Goal: Task Accomplishment & Management: Manage account settings

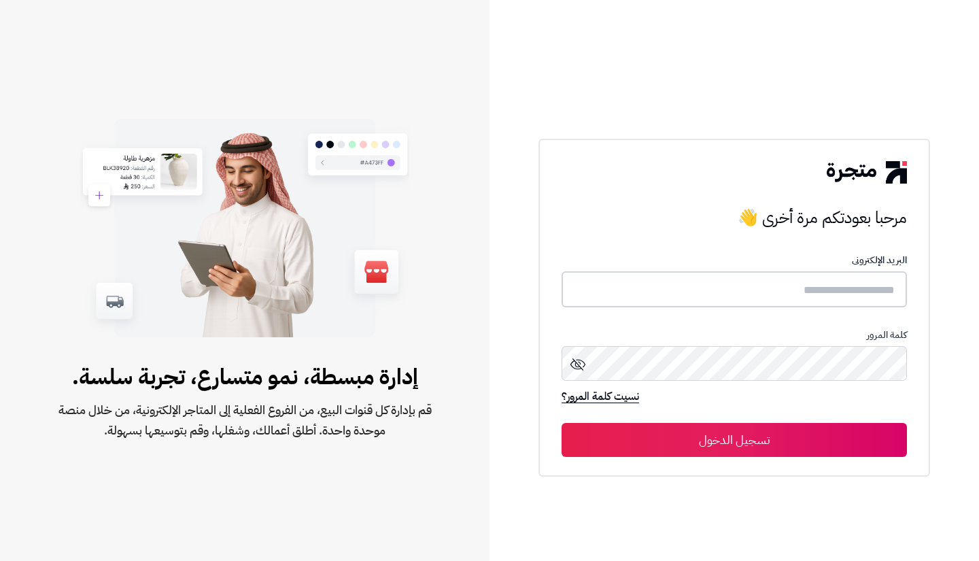
drag, startPoint x: 0, startPoint y: 0, endPoint x: 680, endPoint y: 301, distance: 743.7
click at [680, 301] on input "text" at bounding box center [734, 289] width 345 height 36
type input "*"
type input "**********"
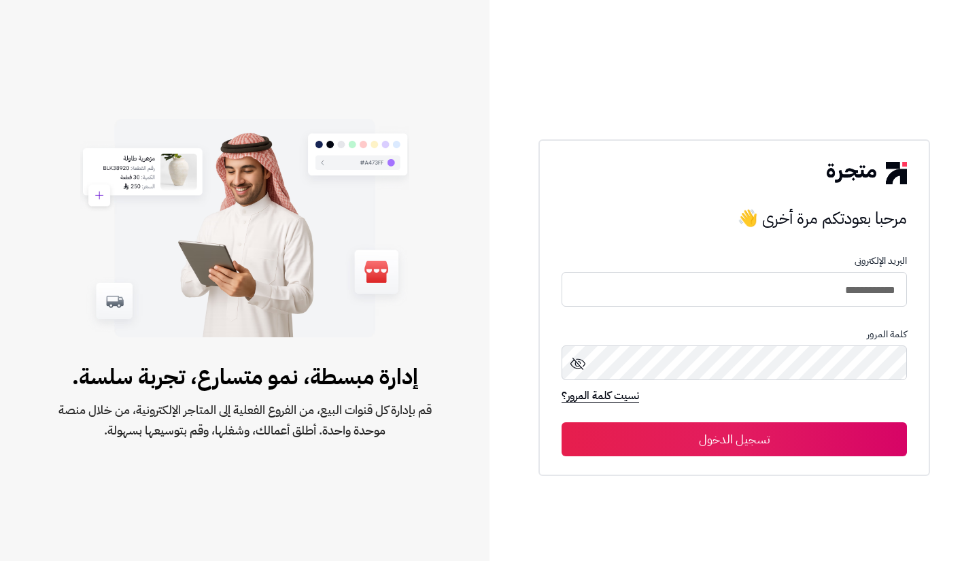
click at [715, 444] on button "تسجيل الدخول" at bounding box center [734, 439] width 345 height 34
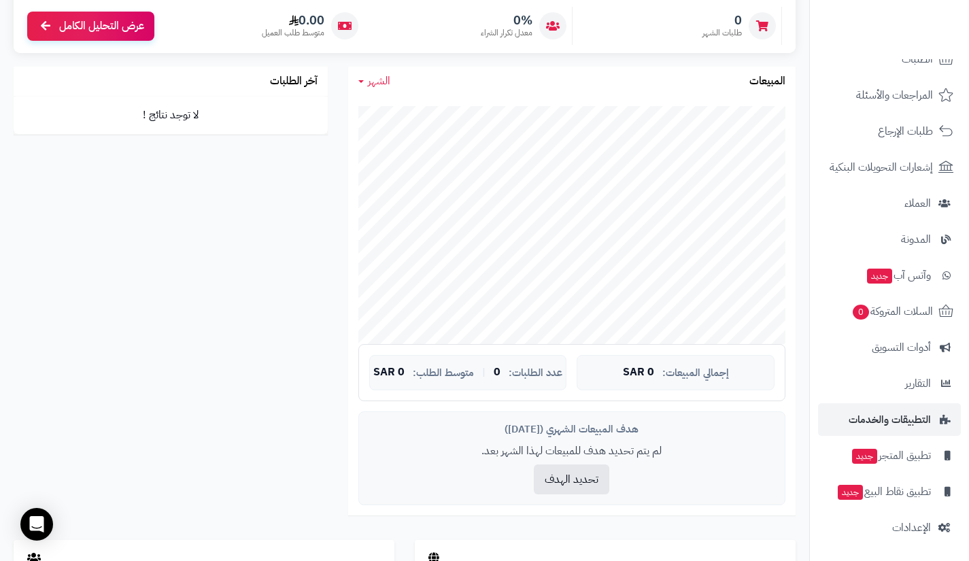
scroll to position [196, 0]
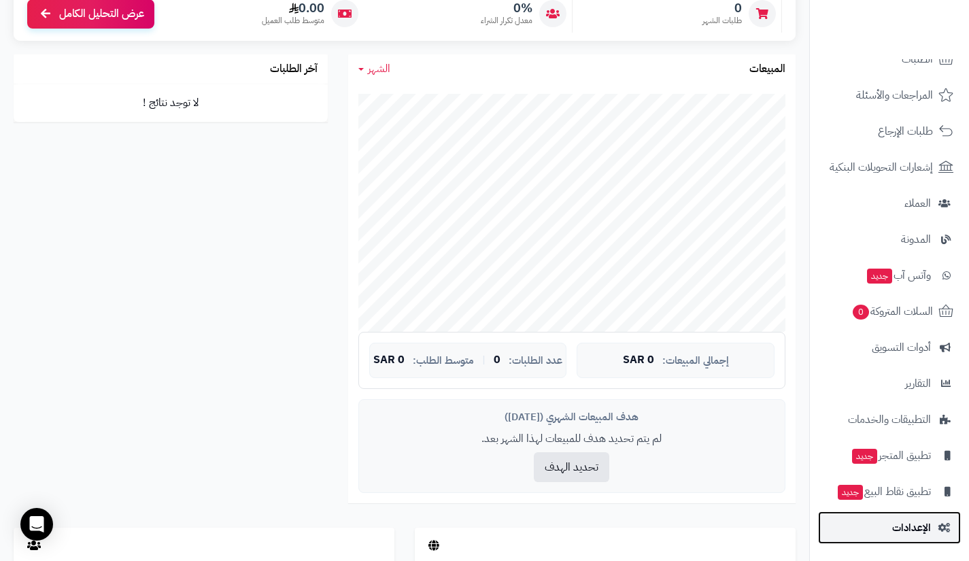
click at [883, 518] on link "الإعدادات" at bounding box center [889, 527] width 143 height 33
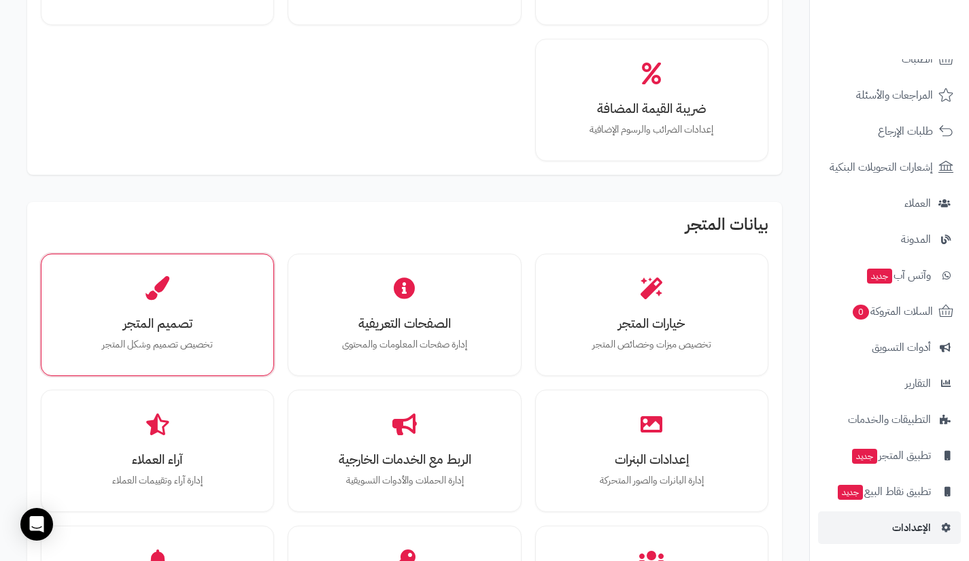
scroll to position [223, 0]
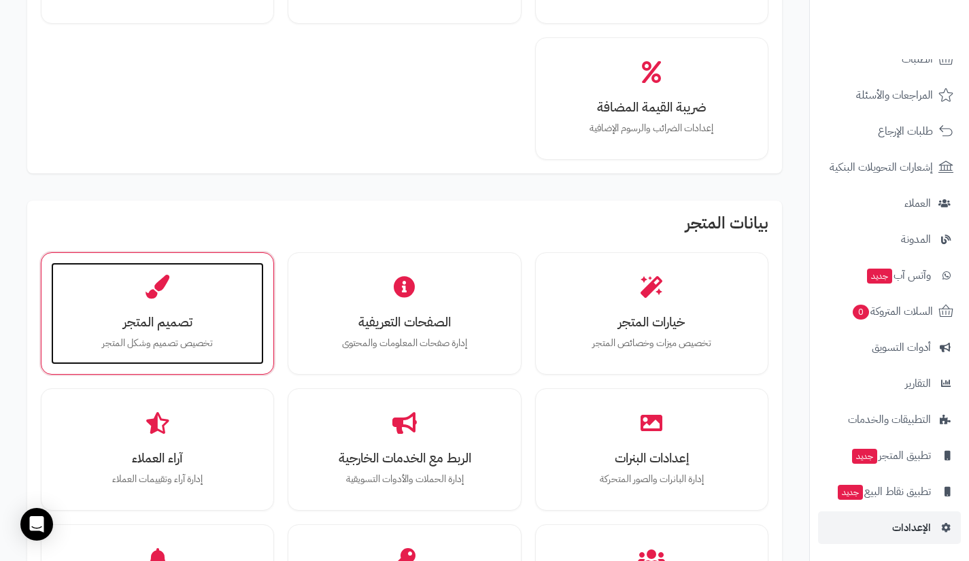
click at [161, 338] on p "تخصيص تصميم وشكل المتجر" at bounding box center [158, 343] width 186 height 15
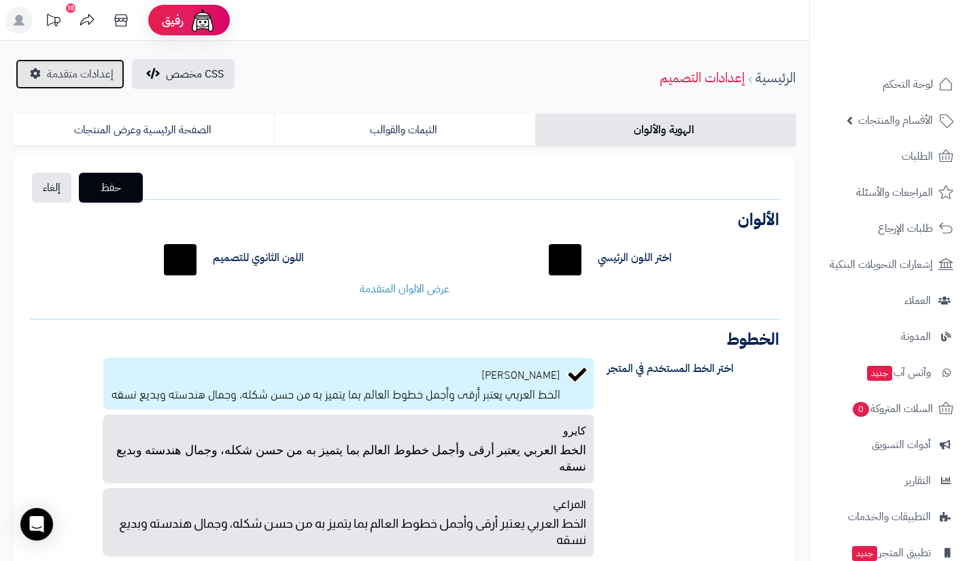
click at [99, 80] on span "إعدادات متقدمة" at bounding box center [80, 74] width 67 height 16
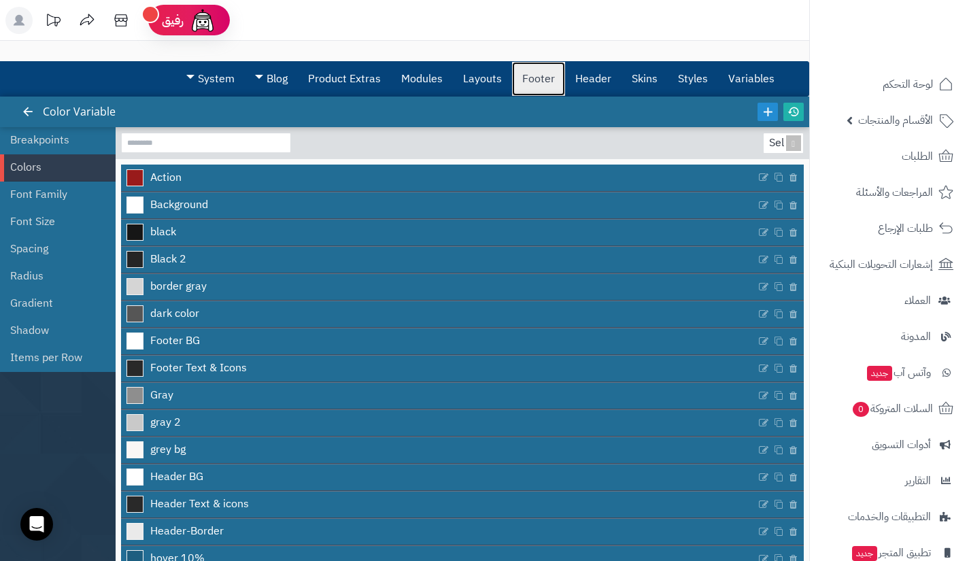
click at [517, 80] on link "Footer" at bounding box center [538, 79] width 53 height 34
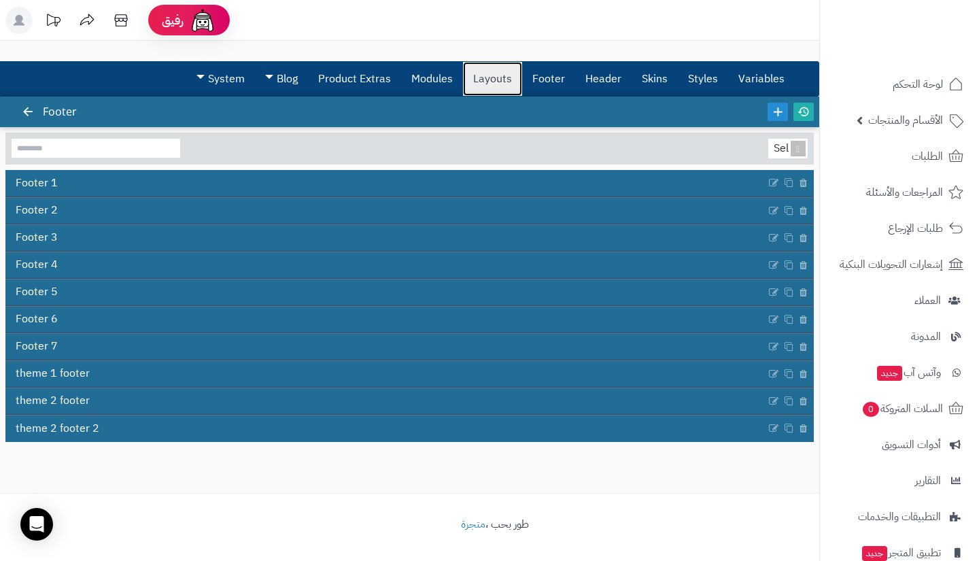
click at [505, 66] on link "Layouts" at bounding box center [492, 79] width 59 height 34
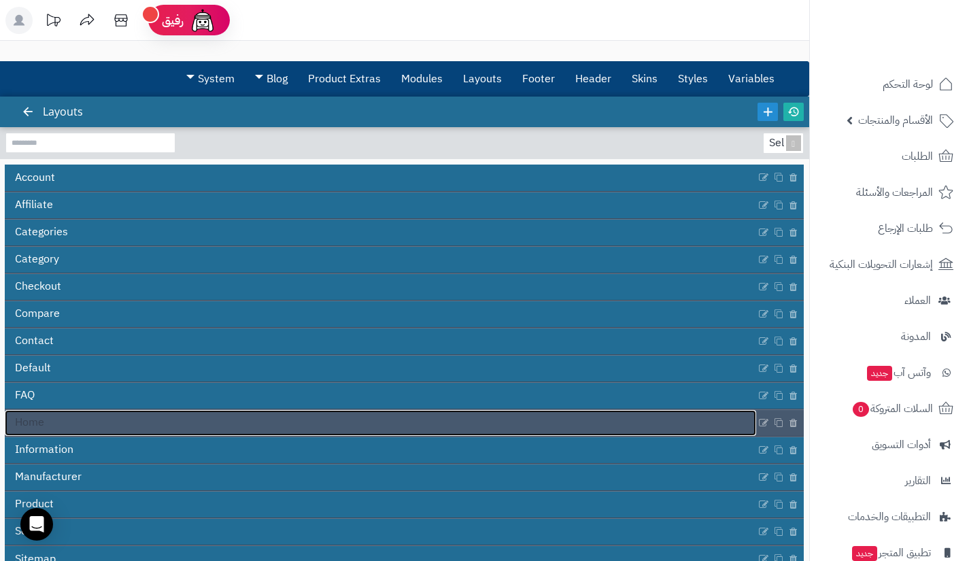
click at [470, 415] on link "Home" at bounding box center [380, 423] width 751 height 26
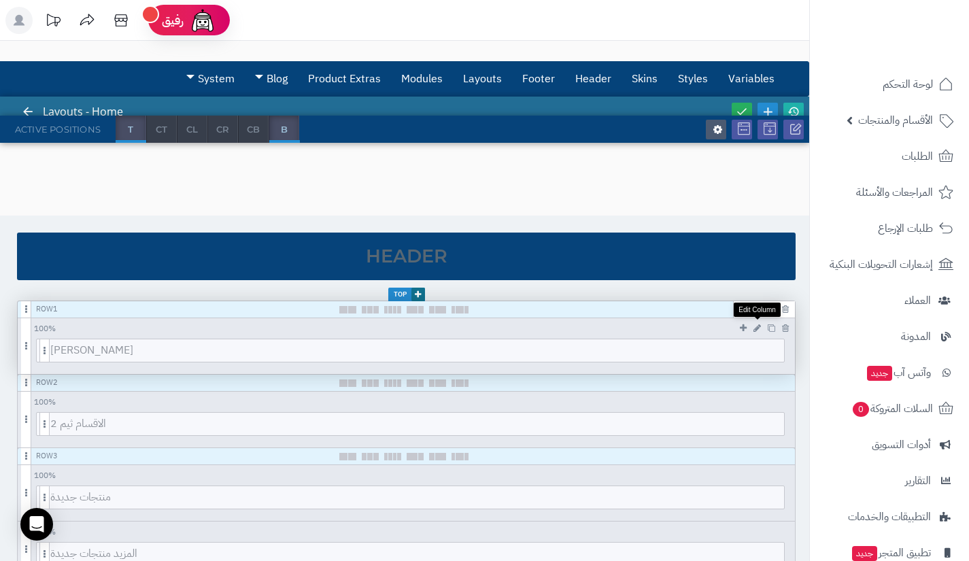
click at [758, 332] on icon at bounding box center [756, 328] width 7 height 9
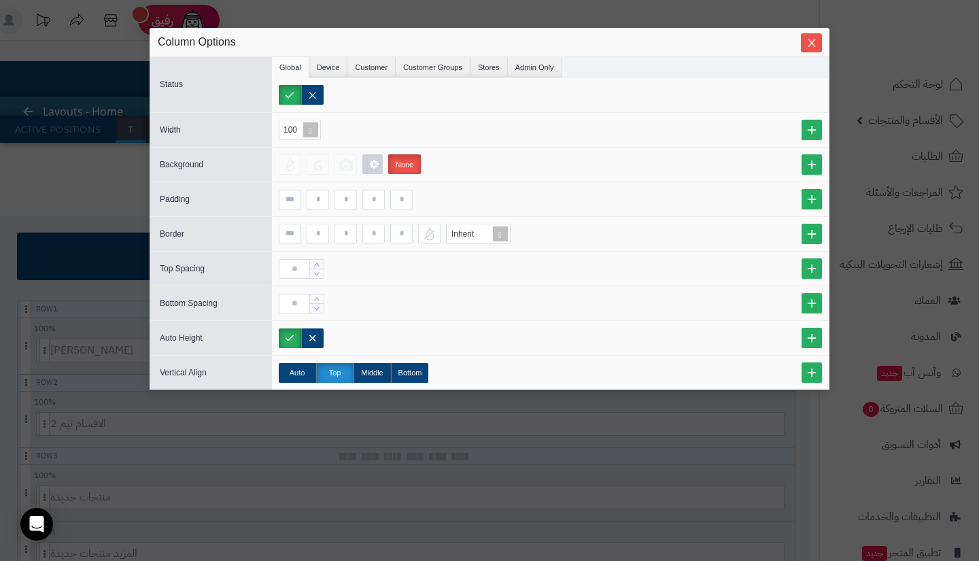
click at [718, 418] on div "sentinelStart Column Options Status Global Device Customer Customer Groups Stor…" at bounding box center [490, 251] width 680 height 446
click at [803, 48] on button "Close" at bounding box center [811, 42] width 21 height 19
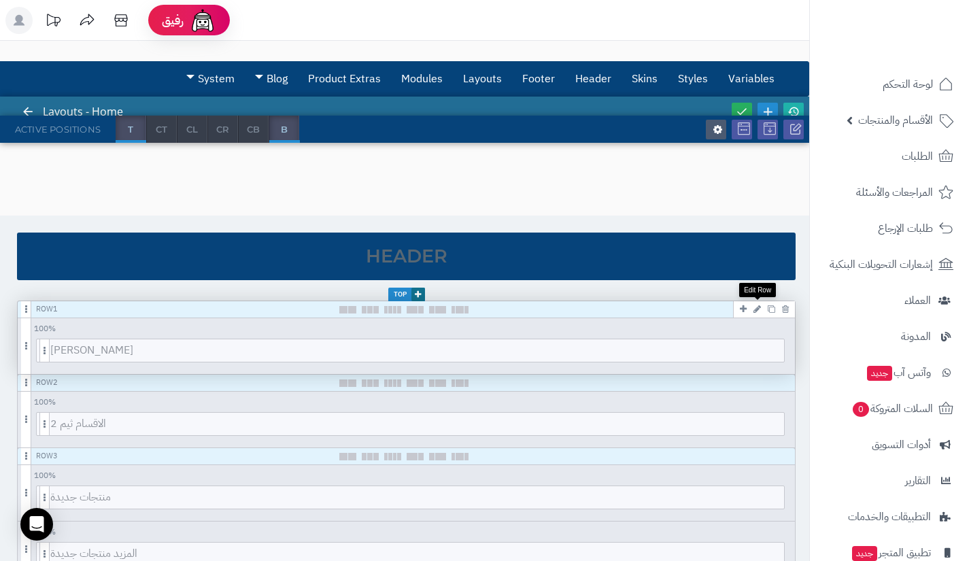
click at [755, 309] on icon at bounding box center [756, 309] width 7 height 9
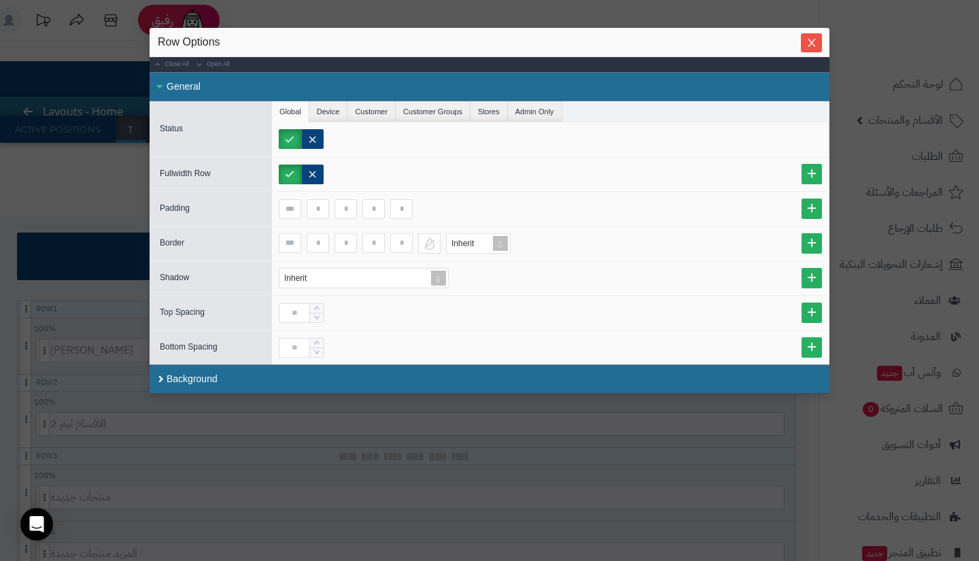
click at [707, 437] on div "sentinelStart Row Options Close All Open All General Status Global Device Custo…" at bounding box center [490, 253] width 680 height 450
click at [814, 50] on button "Close" at bounding box center [811, 42] width 21 height 19
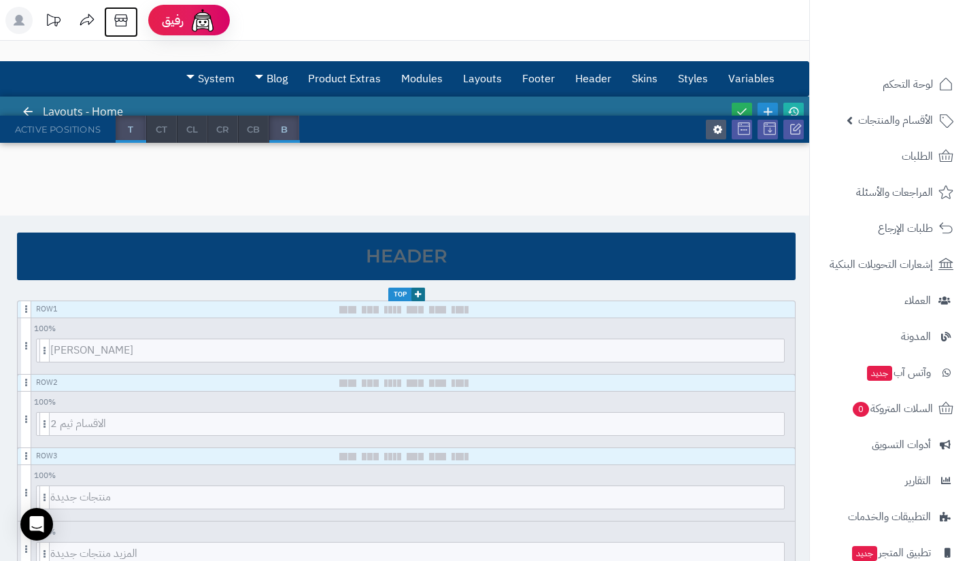
click at [127, 24] on icon at bounding box center [120, 20] width 27 height 27
click at [398, 75] on link "Modules" at bounding box center [422, 79] width 62 height 34
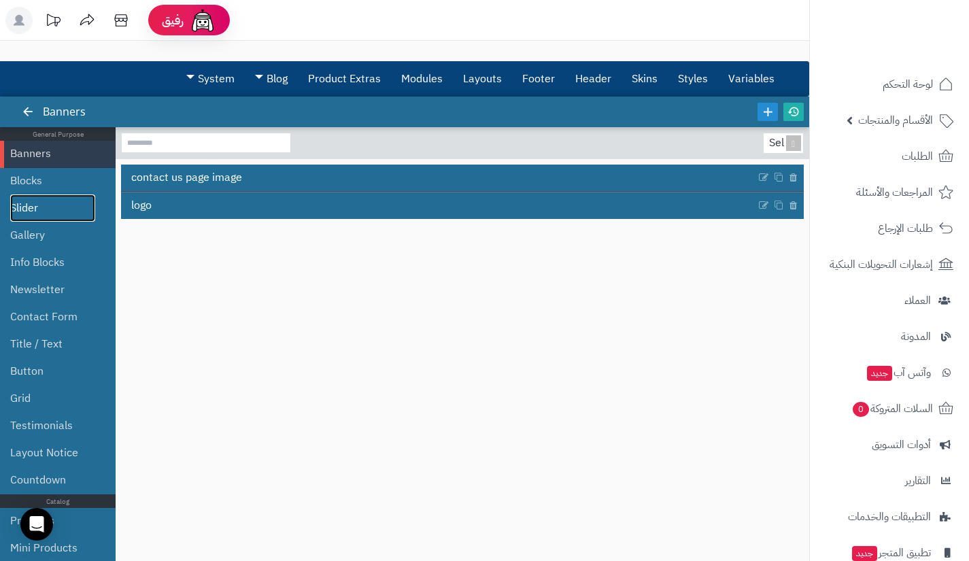
click at [48, 211] on link "Slider" at bounding box center [52, 207] width 85 height 27
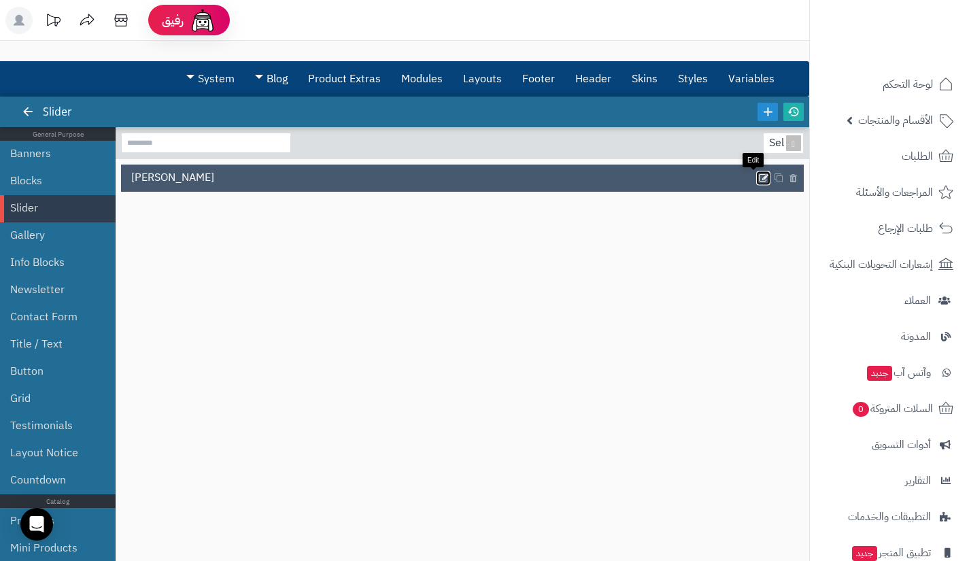
click at [758, 184] on icon at bounding box center [763, 178] width 11 height 12
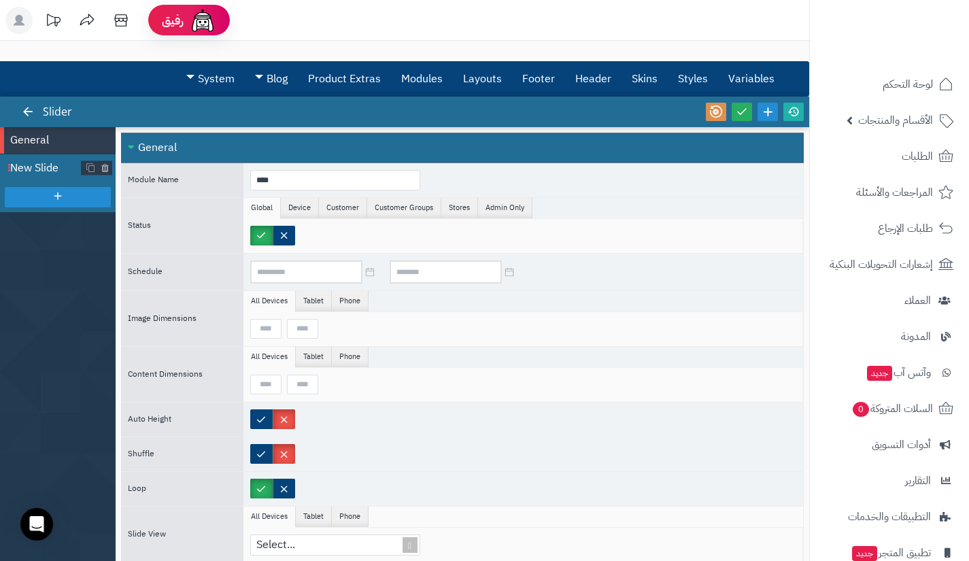
click at [58, 171] on span "New Slide" at bounding box center [45, 168] width 71 height 16
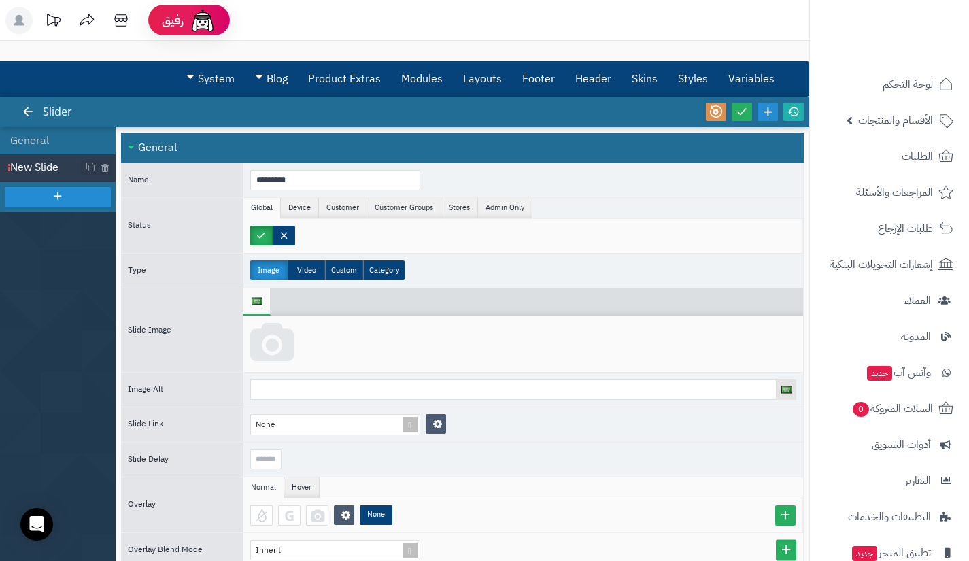
click at [253, 347] on icon at bounding box center [272, 343] width 44 height 41
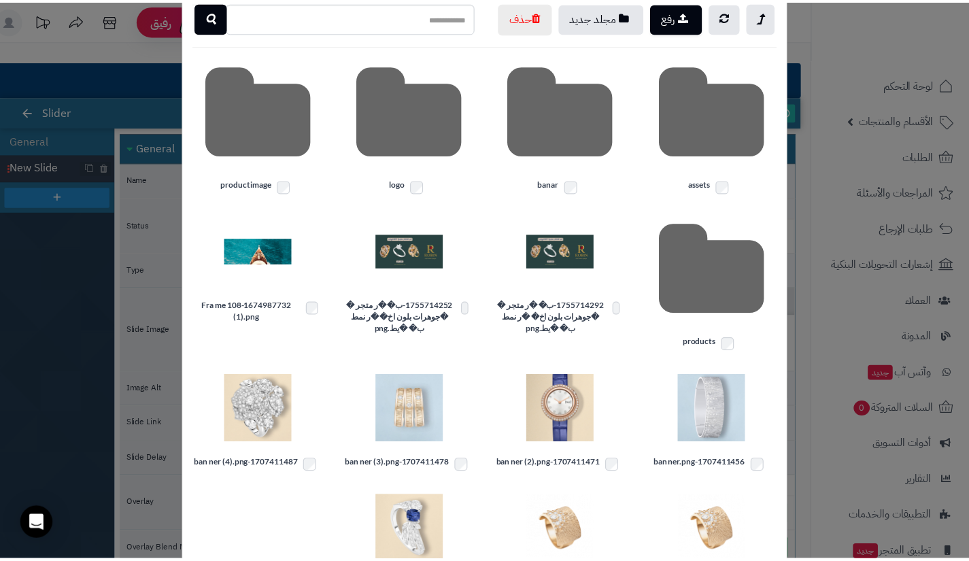
scroll to position [80, 0]
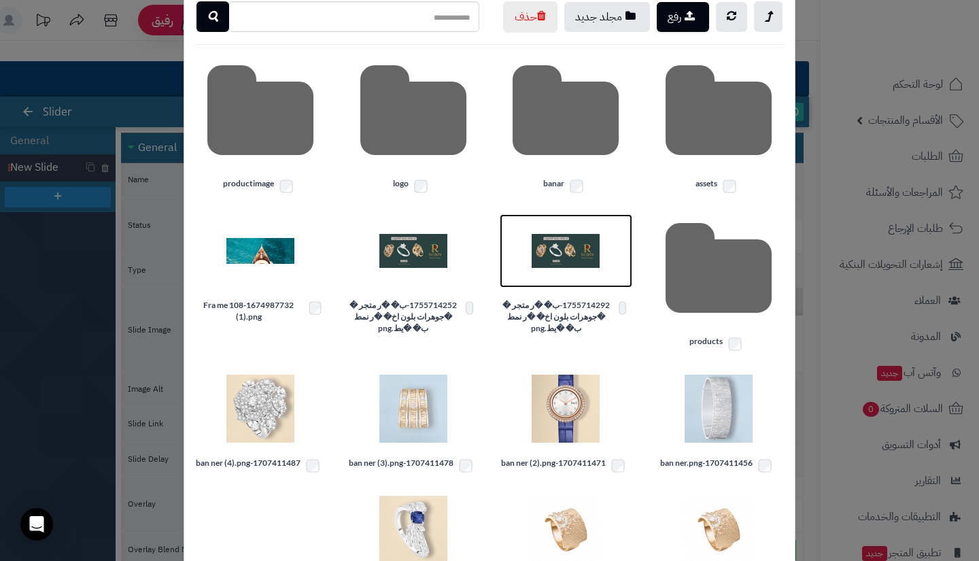
click at [581, 273] on img at bounding box center [566, 251] width 68 height 68
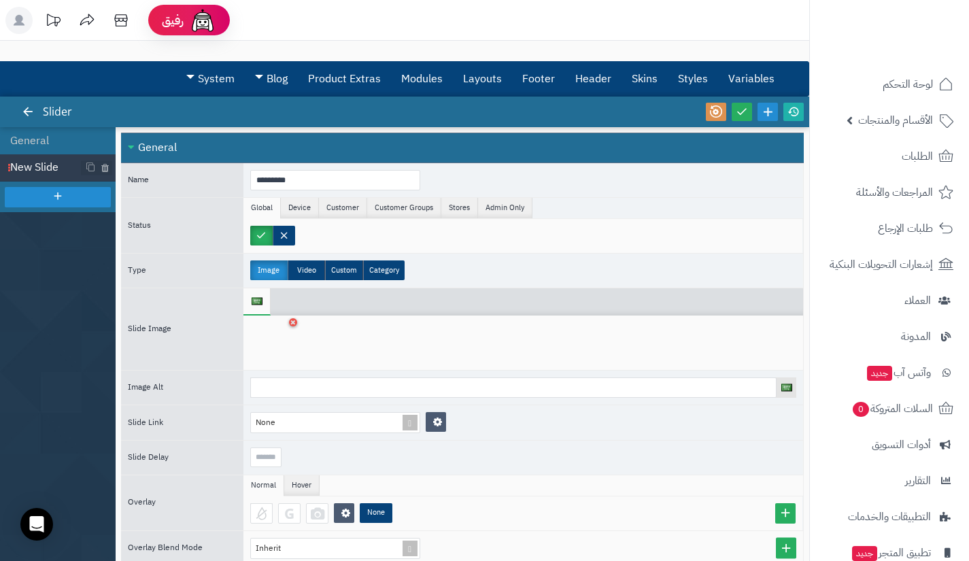
scroll to position [120, 0]
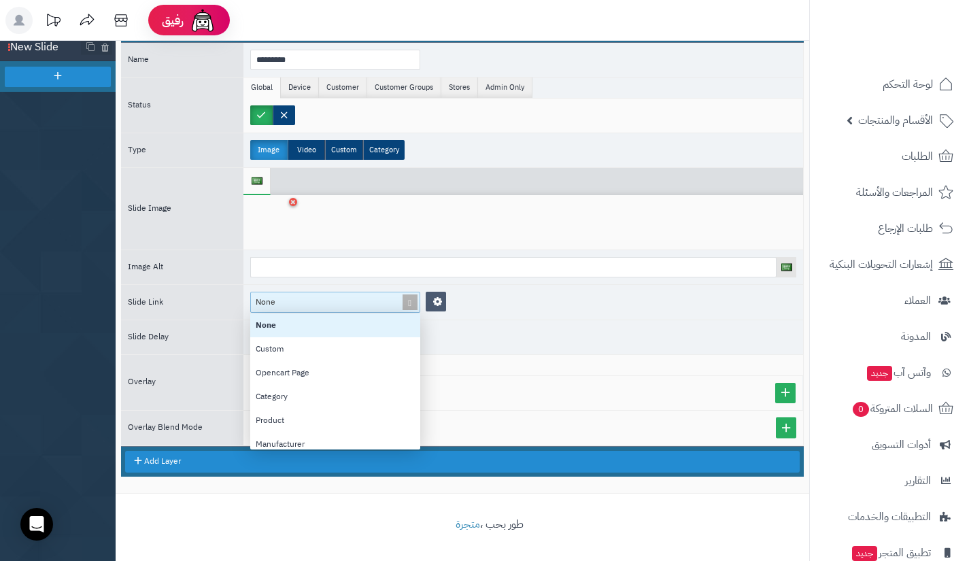
click at [386, 301] on div "None" at bounding box center [329, 302] width 157 height 20
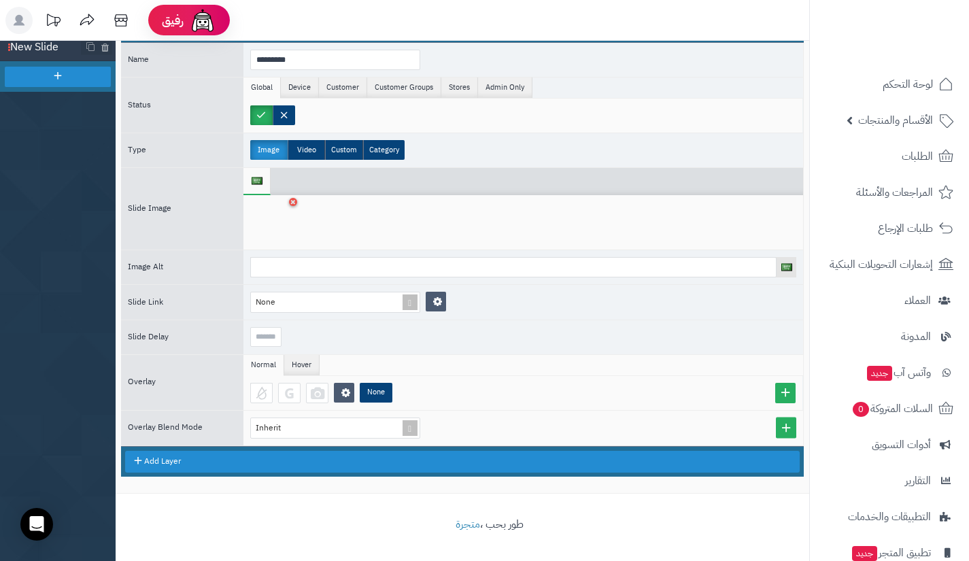
click at [378, 255] on div at bounding box center [523, 267] width 560 height 34
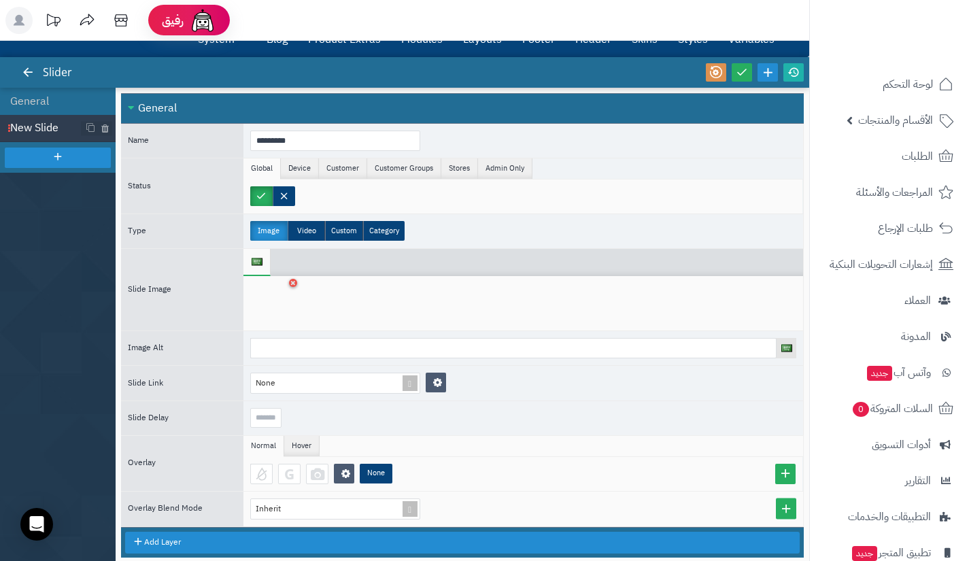
scroll to position [0, 0]
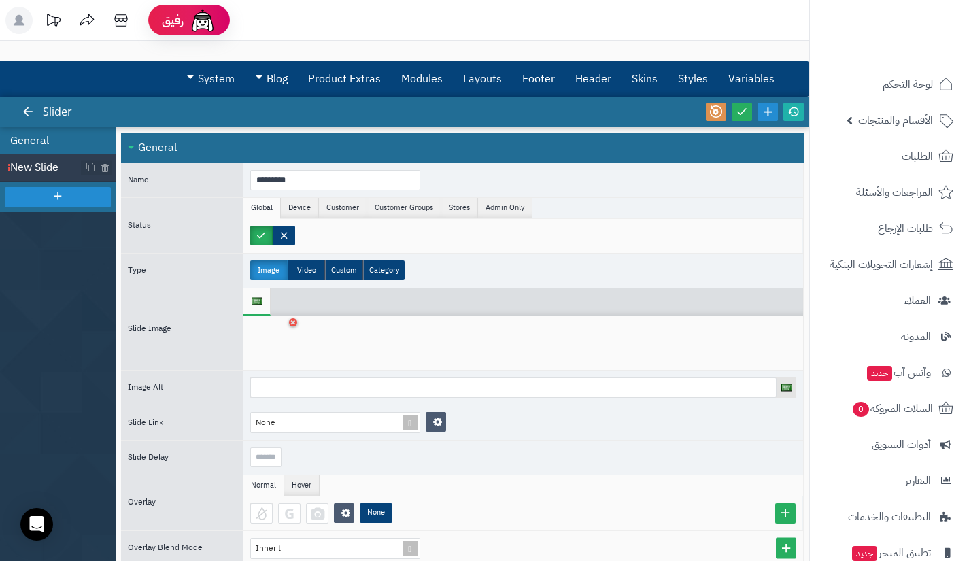
click at [33, 134] on li "General" at bounding box center [58, 140] width 116 height 27
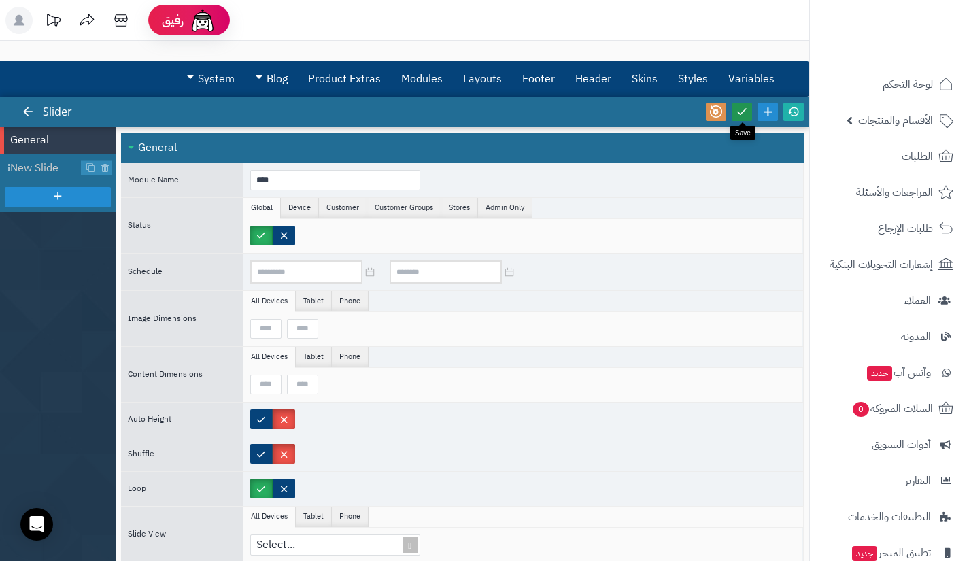
click at [743, 118] on link at bounding box center [742, 112] width 20 height 18
click at [789, 116] on icon at bounding box center [793, 111] width 12 height 12
